Goal: Transaction & Acquisition: Book appointment/travel/reservation

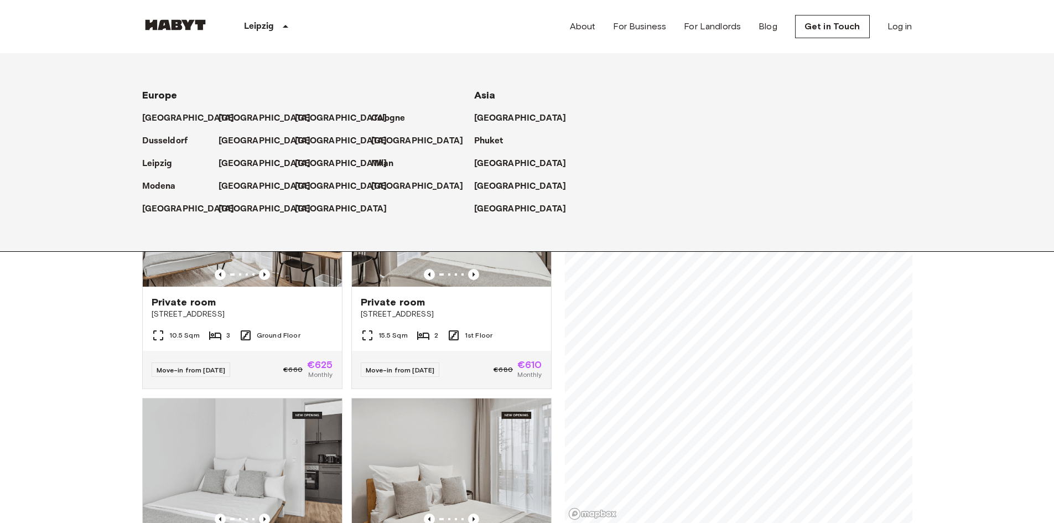
scroll to position [221, 0]
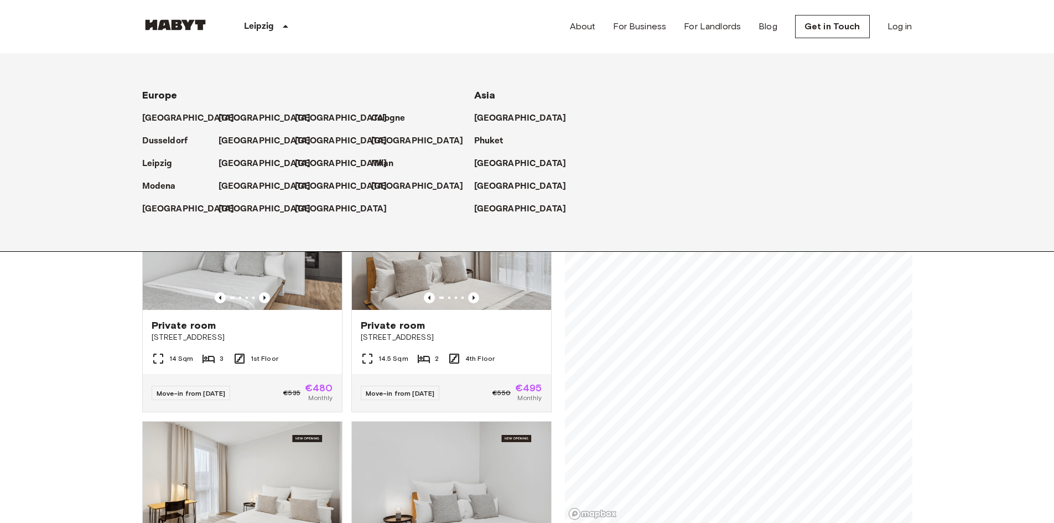
click at [280, 35] on div "Leipzig" at bounding box center [268, 26] width 119 height 53
click at [261, 24] on p "Leipzig" at bounding box center [259, 26] width 30 height 13
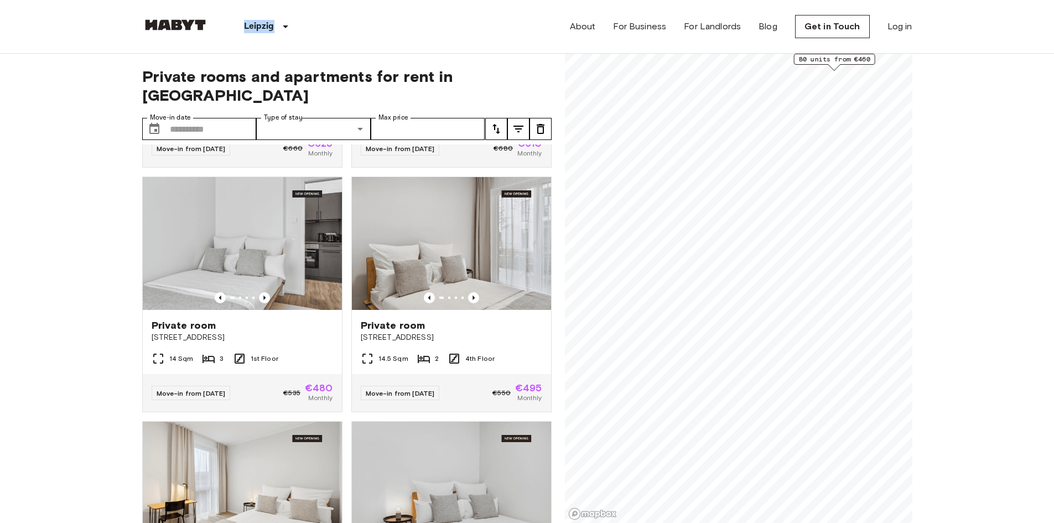
click at [261, 24] on p "Leipzig" at bounding box center [259, 26] width 30 height 13
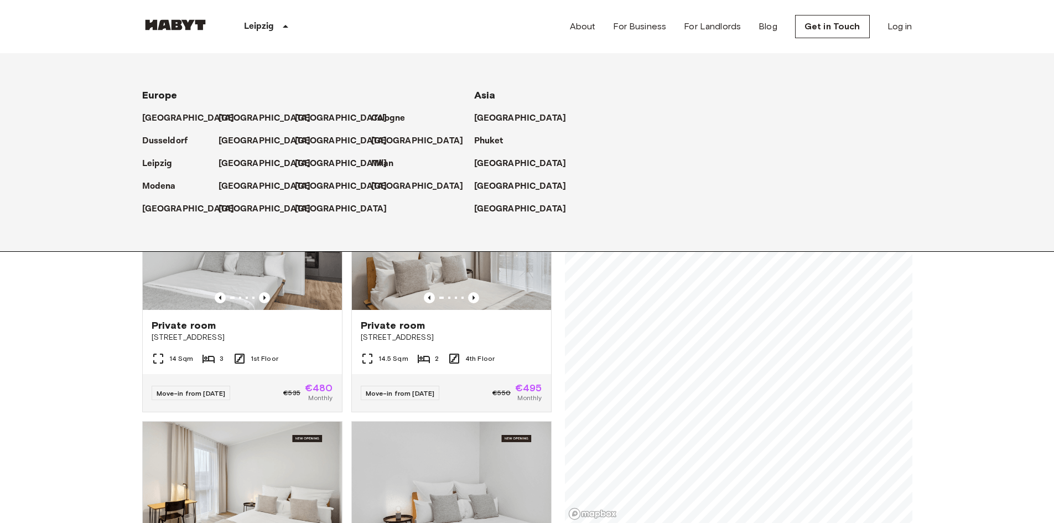
click at [271, 26] on p "Leipzig" at bounding box center [259, 26] width 30 height 13
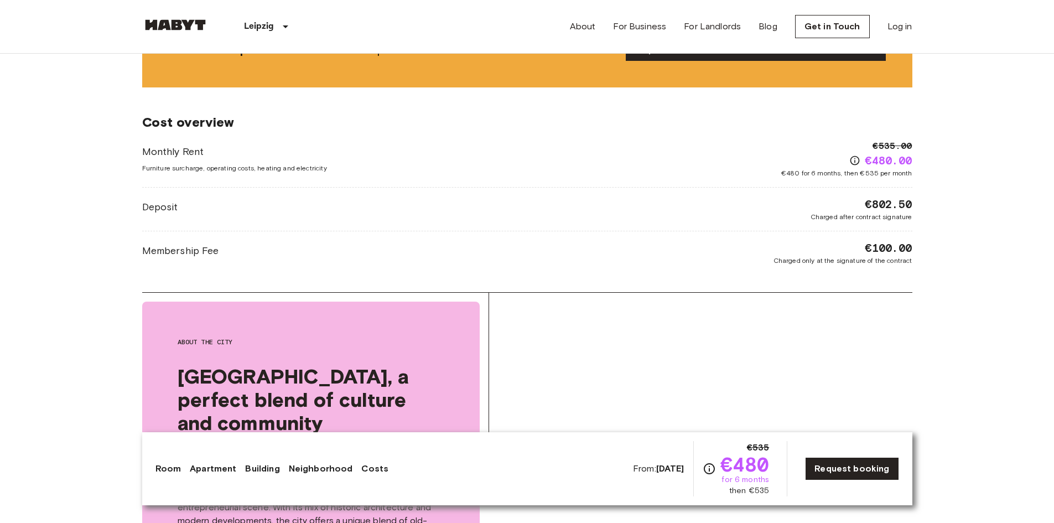
scroll to position [1716, 0]
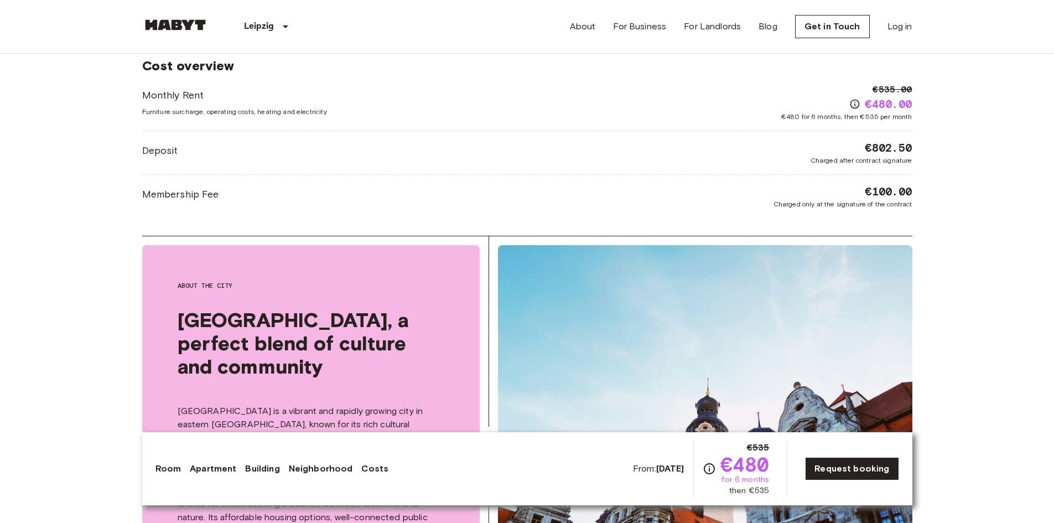
click at [65, 122] on body "Leipzig Europe Amsterdam Berlin Brussels Cologne Dusseldorf Frankfurt Graz Hamb…" at bounding box center [527, 108] width 1054 height 3648
